Goal: Task Accomplishment & Management: Complete application form

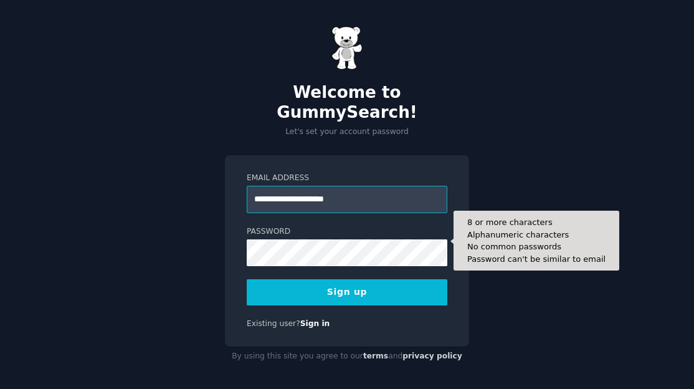
type input "**********"
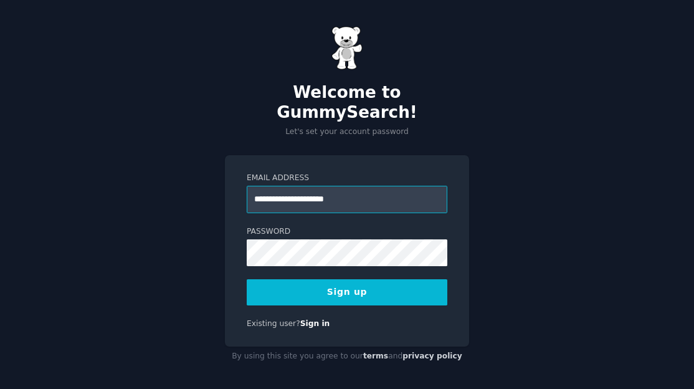
click at [375, 189] on input "**********" at bounding box center [347, 199] width 201 height 27
click at [473, 240] on div "**********" at bounding box center [347, 196] width 694 height 392
click at [344, 281] on button "Sign up" at bounding box center [347, 292] width 201 height 26
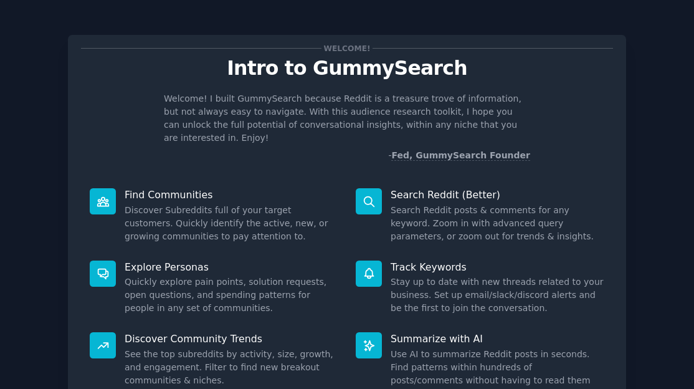
scroll to position [98, 0]
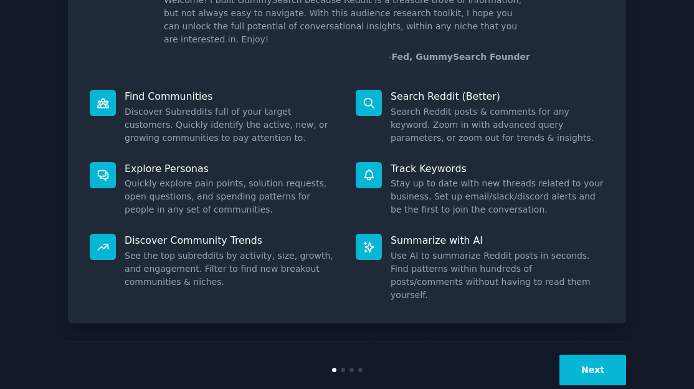
click at [598, 354] on button "Next" at bounding box center [592, 369] width 67 height 31
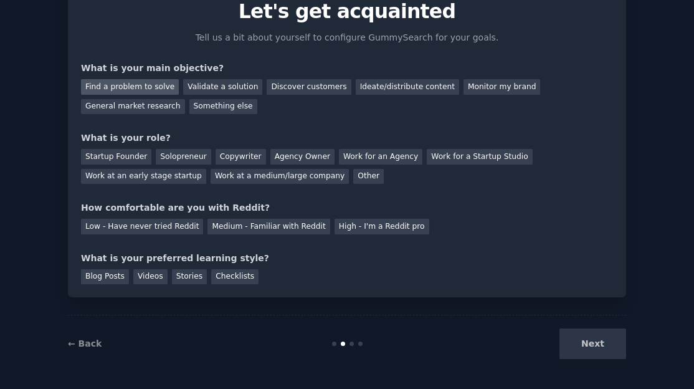
click at [126, 79] on div "Find a problem to solve" at bounding box center [130, 87] width 98 height 16
click at [179, 153] on div "Solopreneur" at bounding box center [183, 157] width 55 height 16
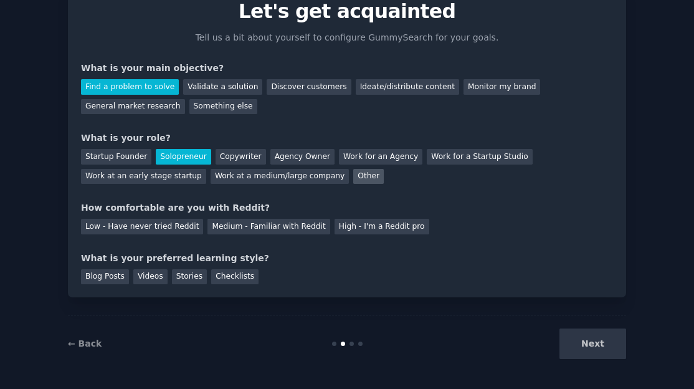
click at [353, 172] on div "Other" at bounding box center [368, 177] width 31 height 16
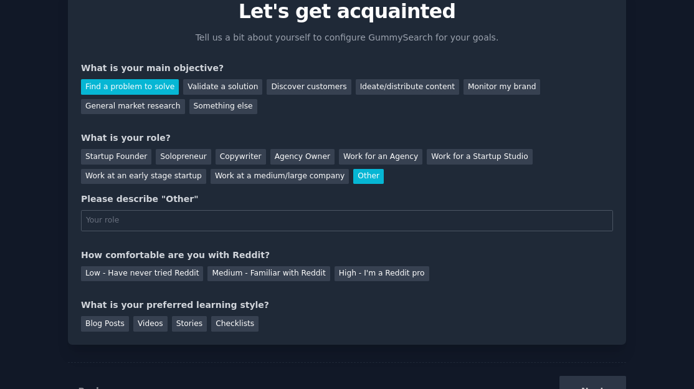
scroll to position [98, 0]
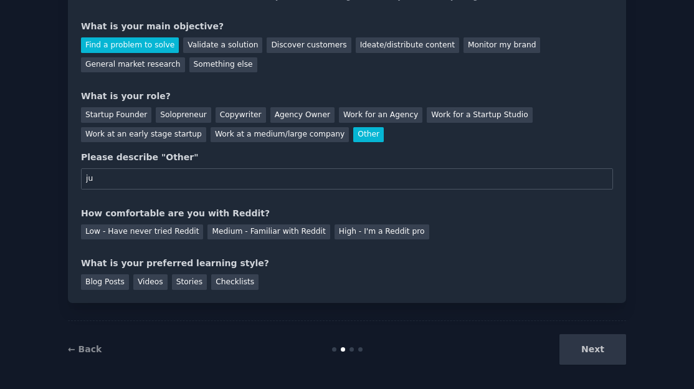
type input "j"
type input "research"
click at [229, 233] on div "Medium - Familiar with Reddit" at bounding box center [268, 232] width 122 height 16
click at [103, 283] on div "Blog Posts" at bounding box center [105, 282] width 48 height 16
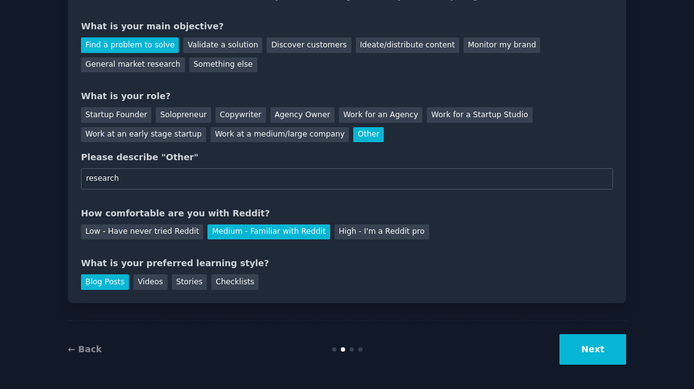
click at [610, 353] on button "Next" at bounding box center [592, 349] width 67 height 31
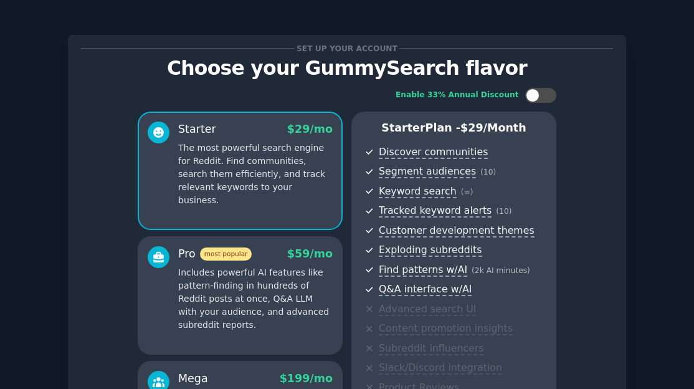
scroll to position [208, 0]
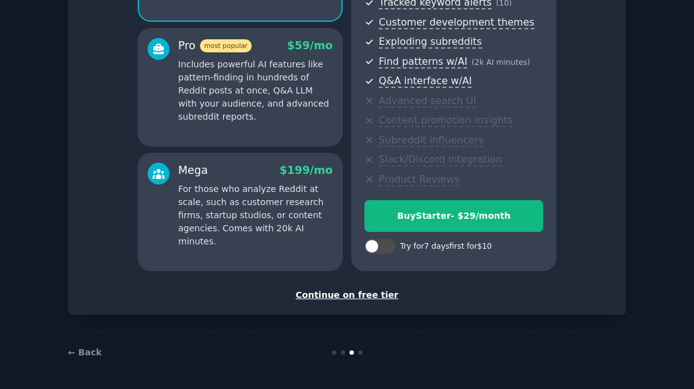
click at [369, 292] on div "Continue on free tier" at bounding box center [347, 294] width 532 height 13
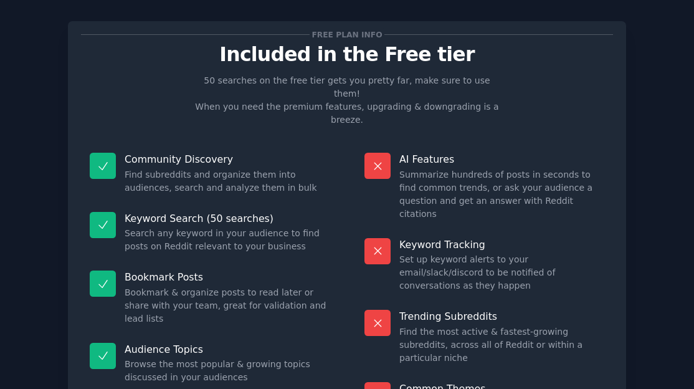
scroll to position [96, 0]
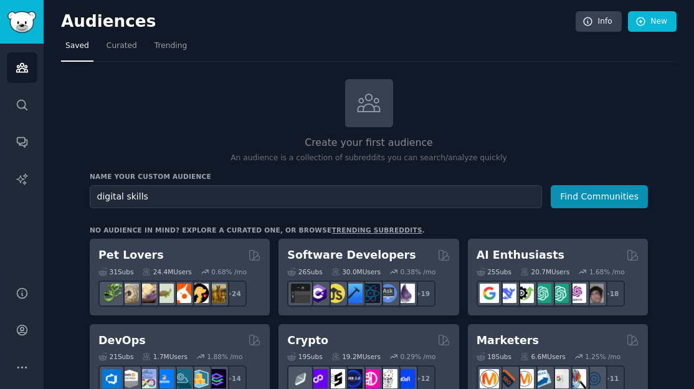
type input "digital skills"
